Goal: Navigation & Orientation: Find specific page/section

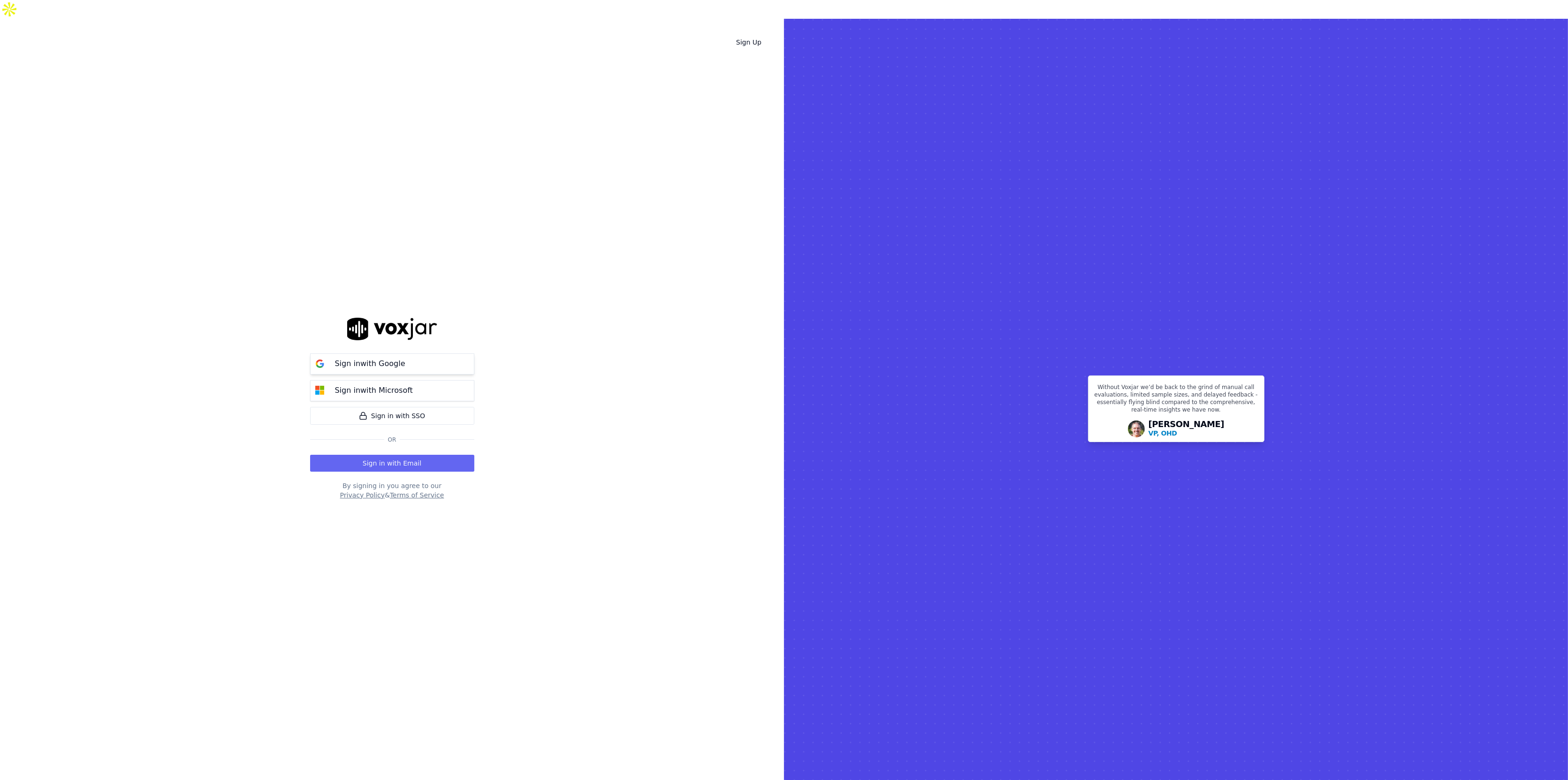
click at [407, 353] on button "Sign in with Google" at bounding box center [392, 364] width 164 height 21
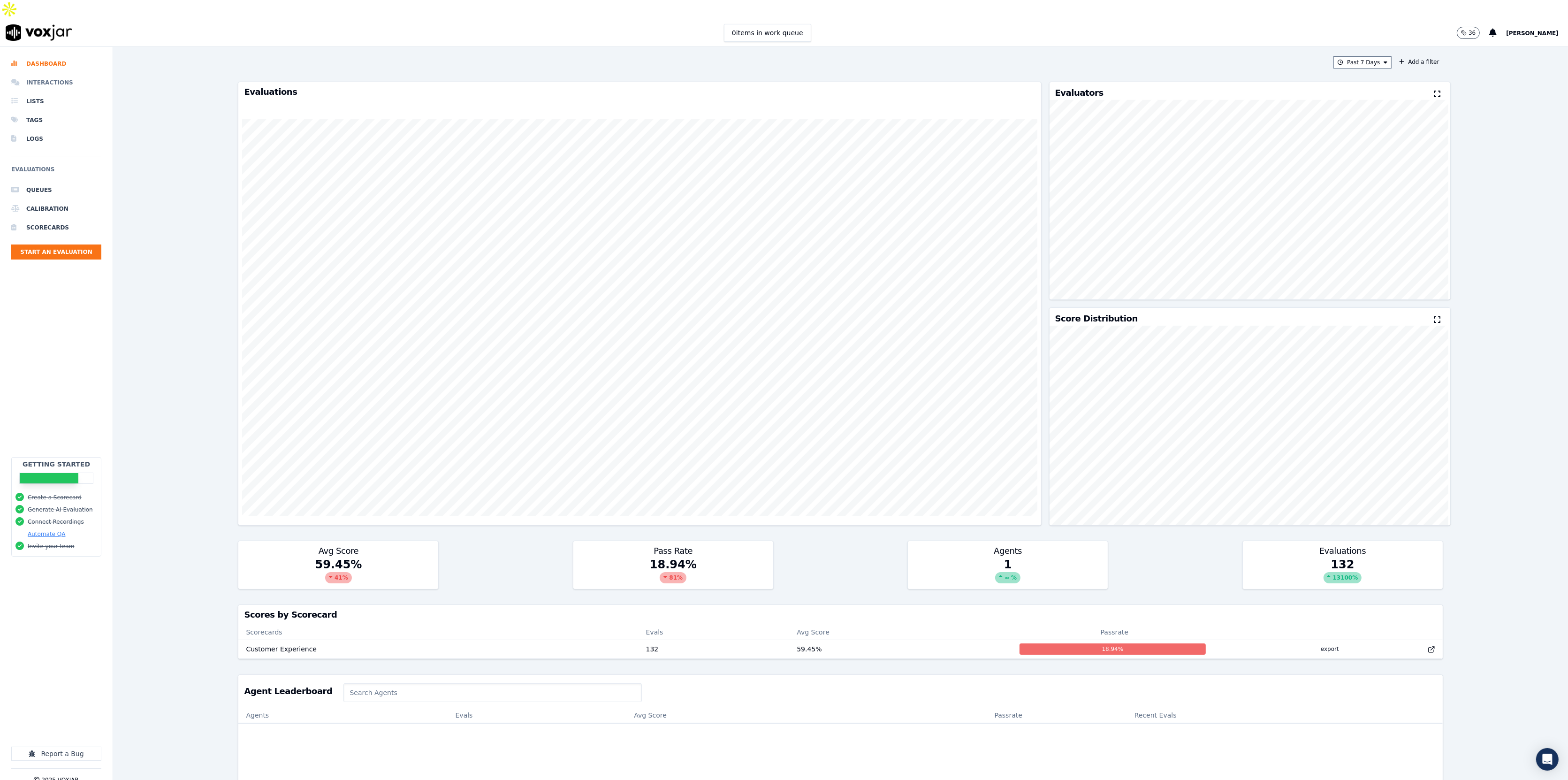
click at [58, 73] on li "Interactions" at bounding box center [56, 82] width 90 height 19
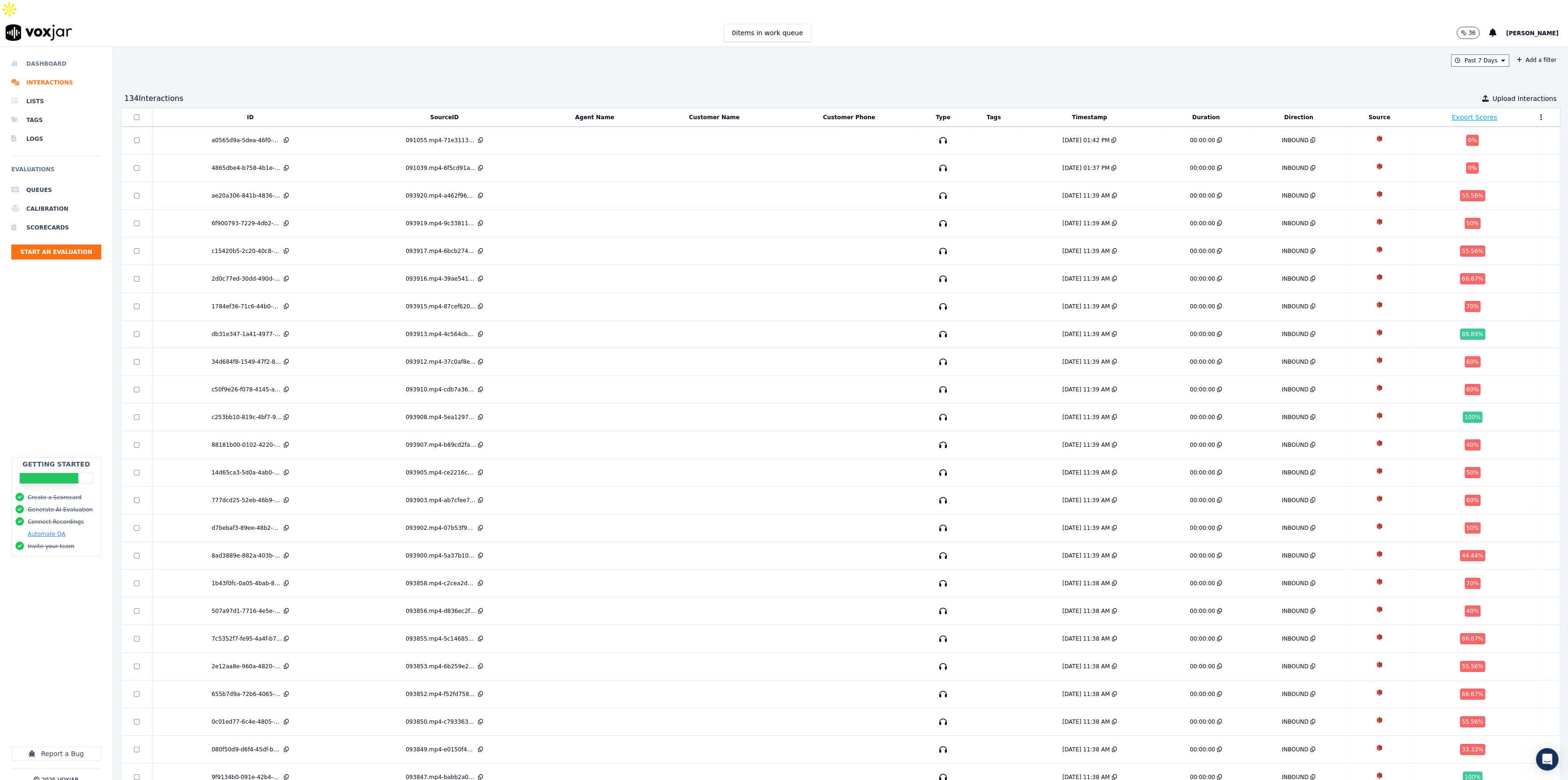
click at [61, 54] on li "Dashboard" at bounding box center [56, 63] width 90 height 19
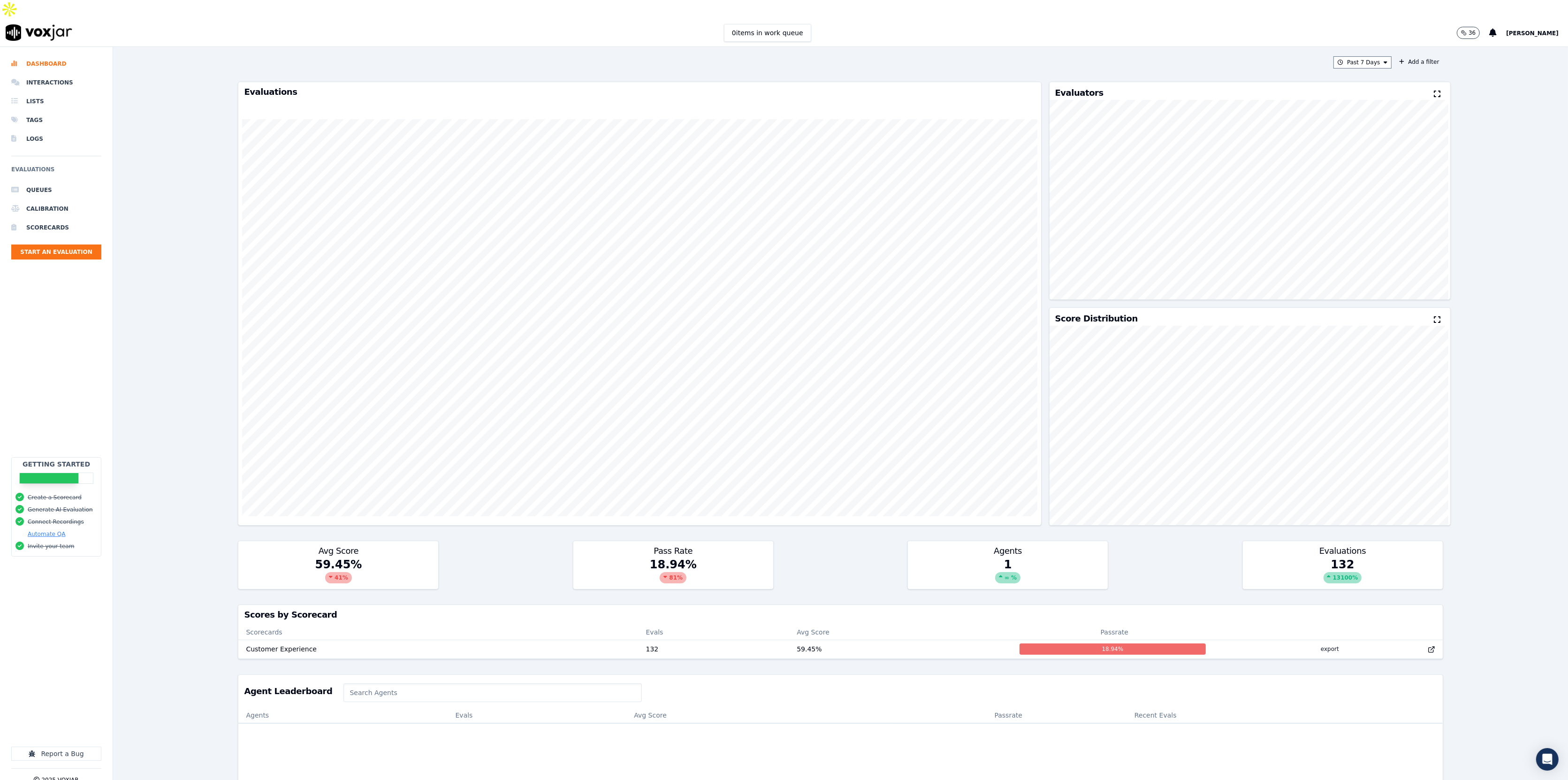
click at [153, 47] on div "Past 7 Days Add a filter Evaluations Evaluators Score Distribution Avg Score 59…" at bounding box center [841, 423] width 1455 height 752
